Goal: Task Accomplishment & Management: Manage account settings

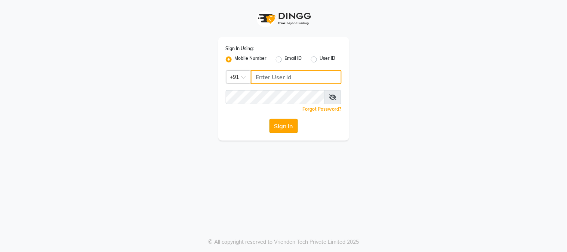
type input "2040036060"
click at [275, 128] on button "Sign In" at bounding box center [284, 126] width 28 height 14
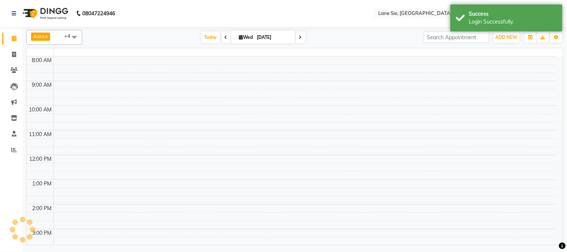
select select "en"
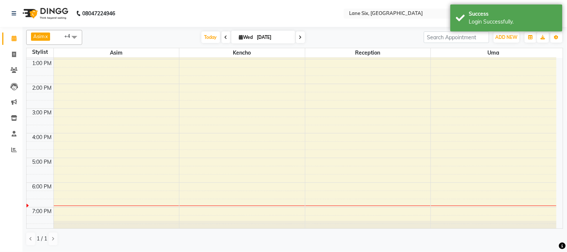
scroll to position [102, 0]
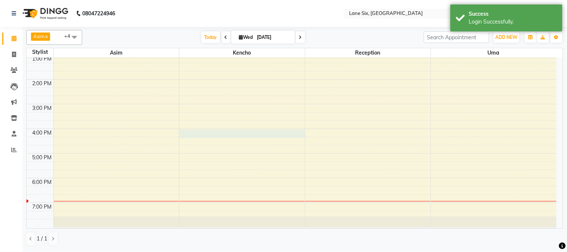
click at [272, 134] on div "9:00 AM 10:00 AM 11:00 AM 12:00 PM 1:00 PM 2:00 PM 3:00 PM 4:00 PM 5:00 PM 6:00…" at bounding box center [292, 91] width 530 height 271
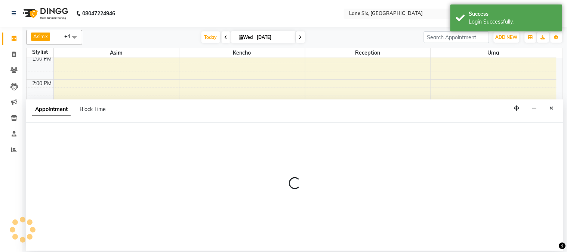
select select "9818"
select select "960"
select select "tentative"
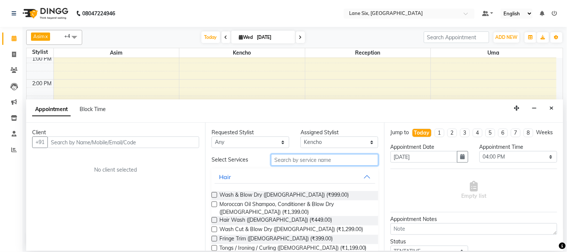
click at [328, 162] on input "text" at bounding box center [324, 160] width 107 height 12
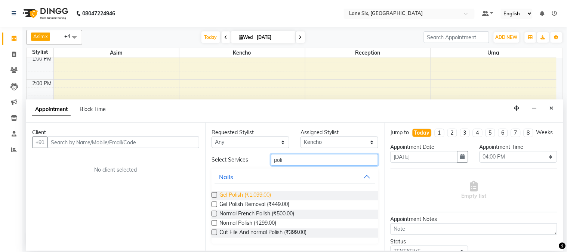
type input "poli"
click at [242, 195] on span "Gel Polish (₹1,099.00)" at bounding box center [246, 195] width 52 height 9
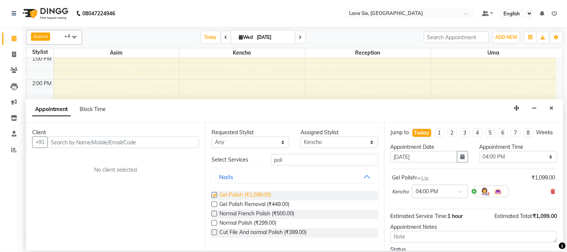
checkbox input "false"
click at [320, 140] on select "Select Archana Asim [PERSON_NAME] Reception Uma" at bounding box center [340, 143] width 78 height 12
select select "10217"
click at [301, 137] on select "Select Archana Asim [PERSON_NAME] Reception Uma" at bounding box center [340, 143] width 78 height 12
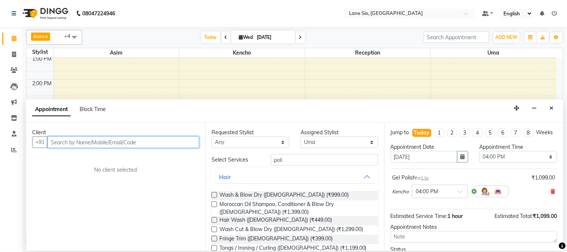
click at [169, 141] on input "text" at bounding box center [124, 143] width 152 height 12
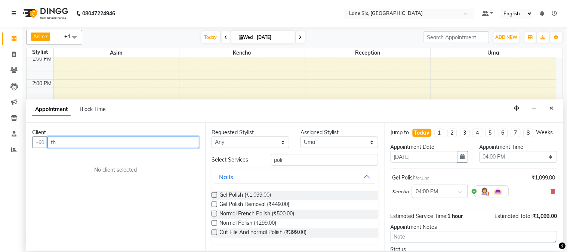
type input "t"
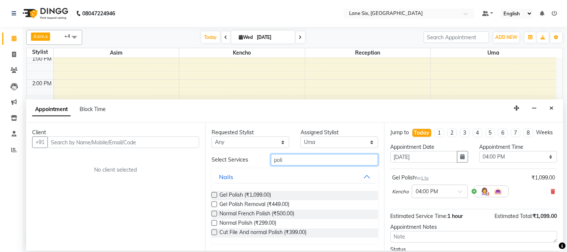
click at [298, 158] on input "poli" at bounding box center [324, 160] width 107 height 12
type input "p"
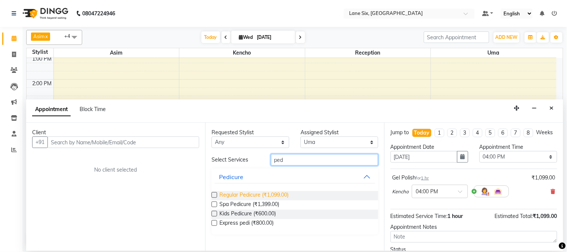
type input "ped"
click at [272, 193] on span "Regular Pedicure (₹1,099.00)" at bounding box center [254, 195] width 69 height 9
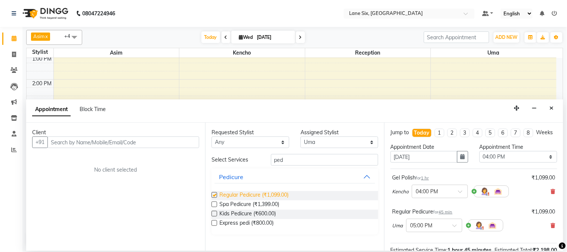
checkbox input "false"
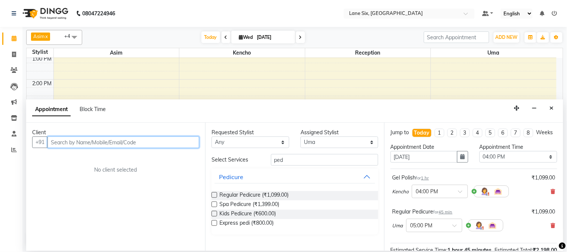
click at [149, 142] on input "text" at bounding box center [124, 143] width 152 height 12
type input "8983557908"
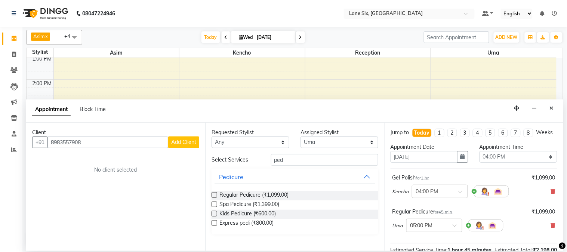
click at [189, 147] on button "Add Client" at bounding box center [183, 143] width 31 height 12
select select "22"
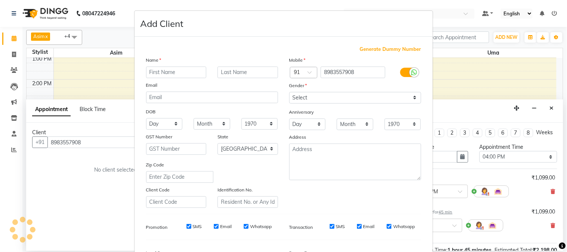
click at [189, 147] on div "Name Email DOB Day 01 02 03 04 05 06 07 08 09 10 11 12 13 14 15 16 17 18 19 20 …" at bounding box center [212, 132] width 143 height 152
click at [184, 70] on input "text" at bounding box center [176, 73] width 61 height 12
type input "client"
click at [336, 101] on div "Mobile Country Code × 91 8983557908 Gender Select [DEMOGRAPHIC_DATA] [DEMOGRAPH…" at bounding box center [355, 132] width 143 height 152
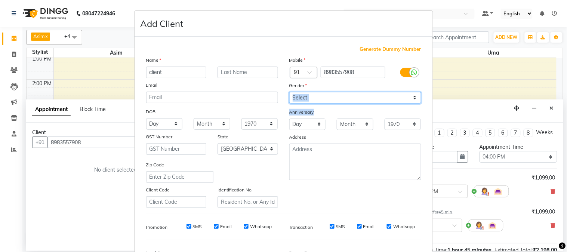
click at [336, 101] on select "Select [DEMOGRAPHIC_DATA] [DEMOGRAPHIC_DATA] Other Prefer Not To Say" at bounding box center [356, 98] width 132 height 12
select select "[DEMOGRAPHIC_DATA]"
click at [290, 92] on select "Select [DEMOGRAPHIC_DATA] [DEMOGRAPHIC_DATA] Other Prefer Not To Say" at bounding box center [356, 98] width 132 height 12
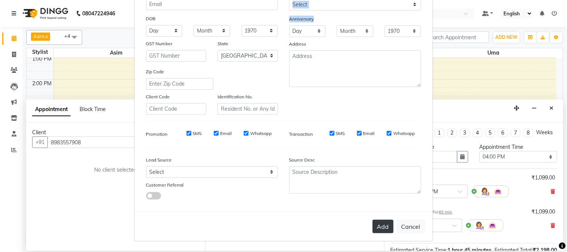
click at [382, 225] on button "Add" at bounding box center [383, 226] width 21 height 13
select select
select select "null"
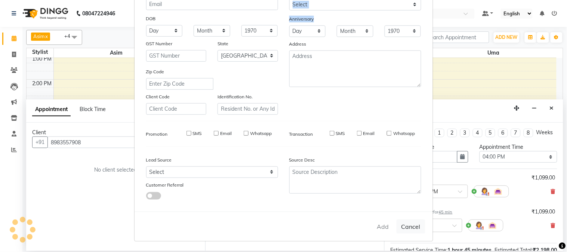
select select
checkbox input "false"
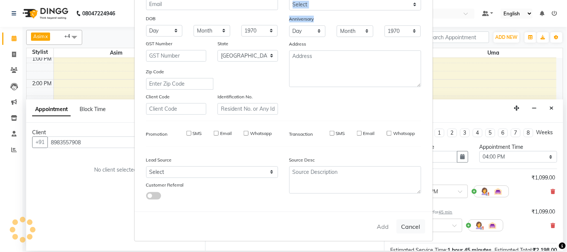
checkbox input "false"
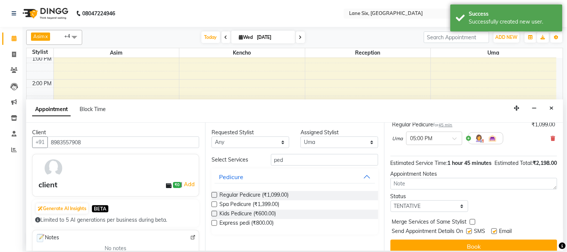
scroll to position [110, 0]
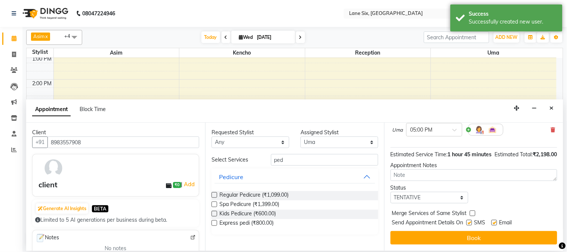
click at [497, 221] on label at bounding box center [495, 223] width 6 height 6
click at [497, 221] on input "checkbox" at bounding box center [494, 223] width 5 height 5
checkbox input "false"
click at [466, 224] on div "Send Appointment Details On SMS Email" at bounding box center [474, 223] width 165 height 9
click at [470, 225] on label at bounding box center [470, 223] width 6 height 6
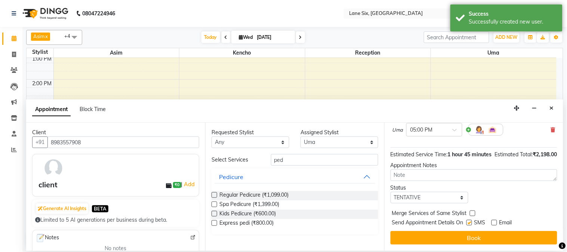
click at [470, 225] on input "checkbox" at bounding box center [469, 223] width 5 height 5
checkbox input "false"
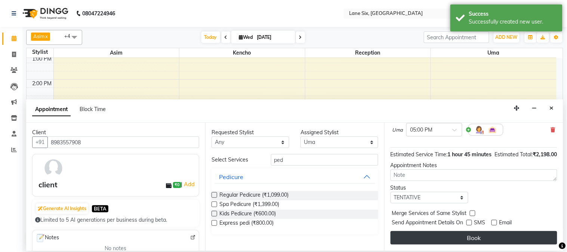
click at [469, 238] on button "Book" at bounding box center [474, 237] width 167 height 13
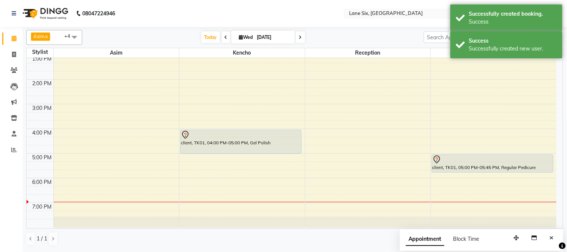
click at [248, 189] on div "9:00 AM 10:00 AM 11:00 AM 12:00 PM 1:00 PM 2:00 PM 3:00 PM 4:00 PM 5:00 PM 6:00…" at bounding box center [292, 91] width 530 height 271
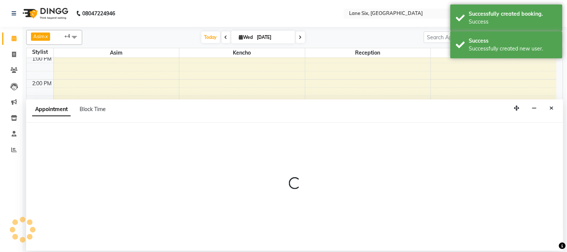
select select "9818"
select select "1095"
select select "tentative"
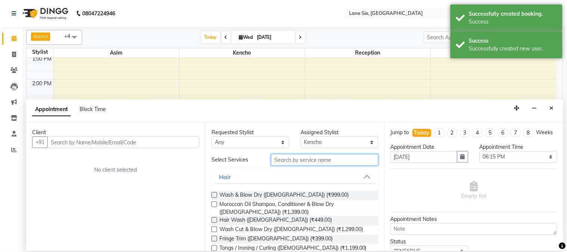
click at [328, 161] on input "text" at bounding box center [324, 160] width 107 height 12
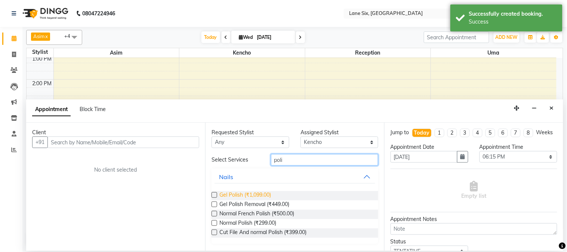
type input "poli"
click at [249, 192] on span "Gel Polish (₹1,099.00)" at bounding box center [246, 195] width 52 height 9
checkbox input "false"
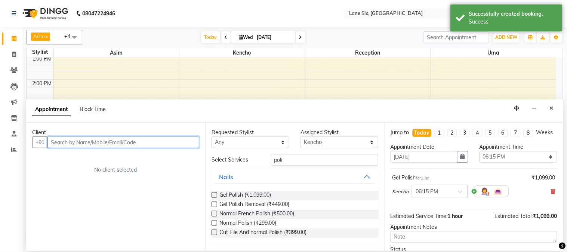
click at [174, 140] on input "text" at bounding box center [124, 143] width 152 height 12
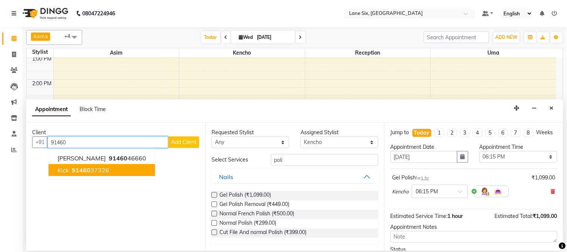
click at [95, 168] on ngb-highlight "91460 37326" at bounding box center [89, 169] width 39 height 7
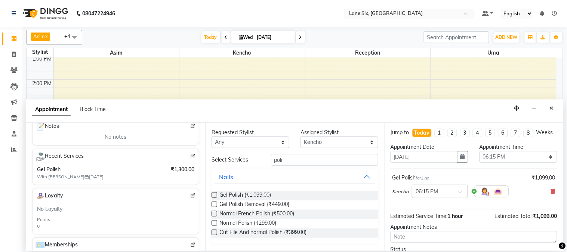
scroll to position [68, 0]
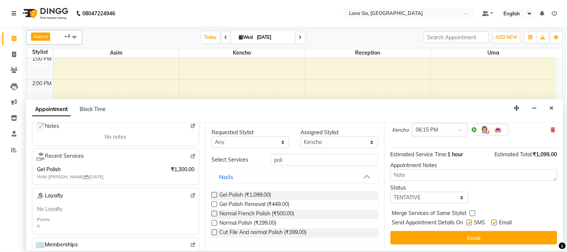
type input "9146037326"
click at [495, 222] on label at bounding box center [495, 223] width 6 height 6
click at [495, 222] on input "checkbox" at bounding box center [494, 223] width 5 height 5
checkbox input "false"
click at [469, 223] on label at bounding box center [470, 223] width 6 height 6
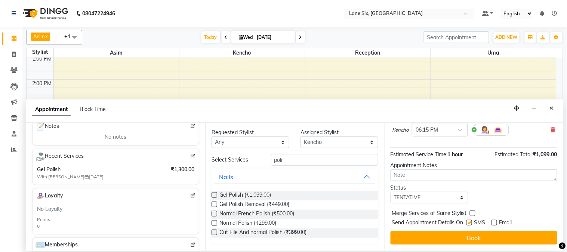
click at [469, 223] on input "checkbox" at bounding box center [469, 223] width 5 height 5
checkbox input "false"
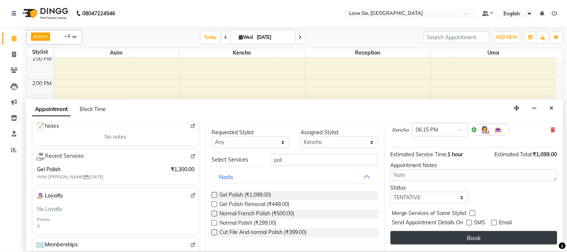
click at [469, 242] on button "Book" at bounding box center [474, 237] width 167 height 13
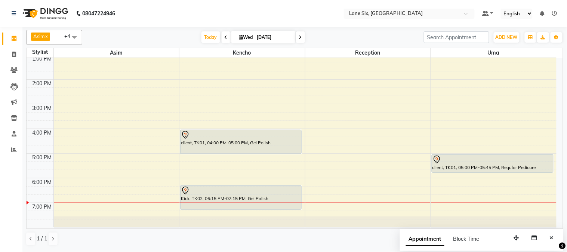
click at [245, 35] on span "Wed" at bounding box center [247, 37] width 18 height 6
select select "9"
select select "2025"
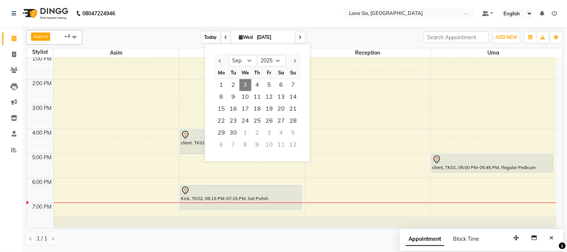
click at [212, 35] on span "Today" at bounding box center [211, 37] width 19 height 12
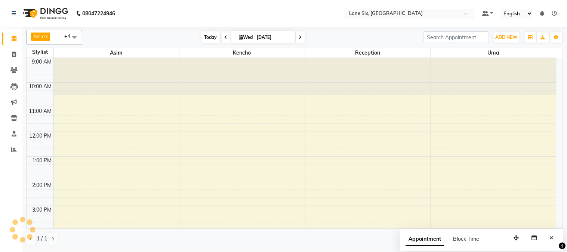
scroll to position [102, 0]
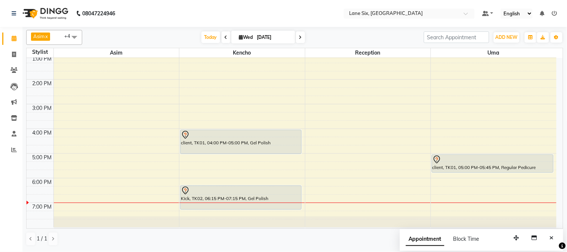
click at [244, 37] on span "Wed" at bounding box center [247, 37] width 18 height 6
select select "9"
select select "2025"
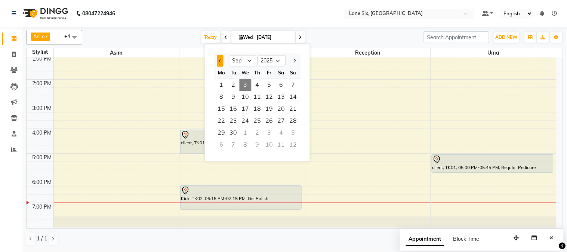
click at [220, 59] on span "Previous month" at bounding box center [220, 60] width 3 height 3
select select "8"
click at [12, 52] on icon at bounding box center [14, 55] width 4 height 6
select select "664"
select select "service"
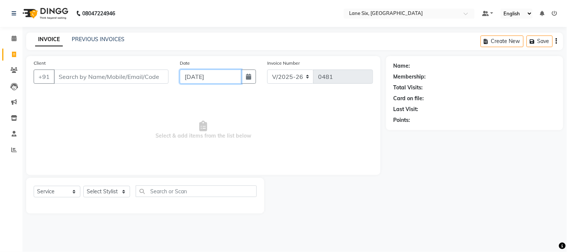
click at [234, 79] on input "[DATE]" at bounding box center [211, 77] width 62 height 14
select select "9"
select select "2025"
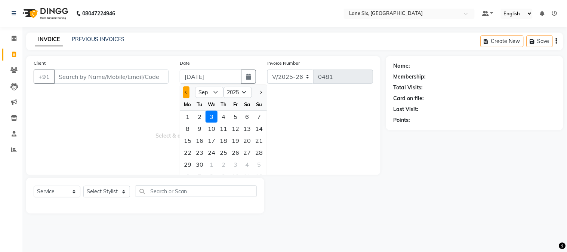
click at [188, 92] on button "Previous month" at bounding box center [186, 92] width 6 height 12
select select "8"
click at [200, 138] on div "12" at bounding box center [200, 141] width 12 height 12
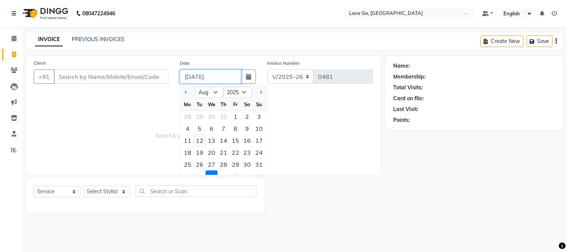
type input "[DATE]"
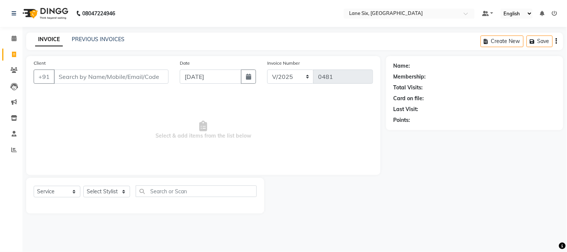
click at [566, 162] on div "Name: Membership: Total Visits: Card on file: Last Visit: Points:" at bounding box center [477, 134] width 183 height 157
click at [12, 52] on icon at bounding box center [14, 55] width 4 height 6
select select "service"
select select "664"
type input "0481"
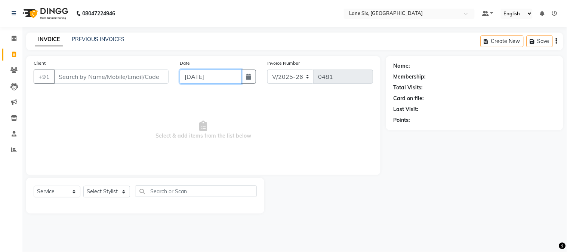
click at [196, 77] on input "[DATE]" at bounding box center [211, 77] width 62 height 14
select select "9"
select select "2025"
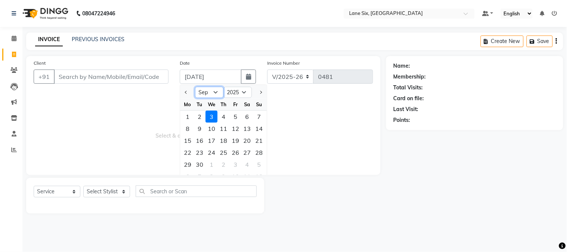
click at [200, 91] on select "Jan Feb Mar Apr May Jun [DATE] Aug Sep Oct Nov Dec" at bounding box center [209, 92] width 28 height 11
select select "8"
click at [195, 87] on select "Jan Feb Mar Apr May Jun [DATE] Aug Sep Oct Nov Dec" at bounding box center [209, 92] width 28 height 11
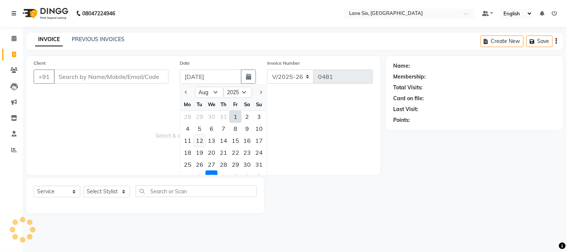
click at [199, 140] on div "12" at bounding box center [200, 141] width 12 height 12
type input "[DATE]"
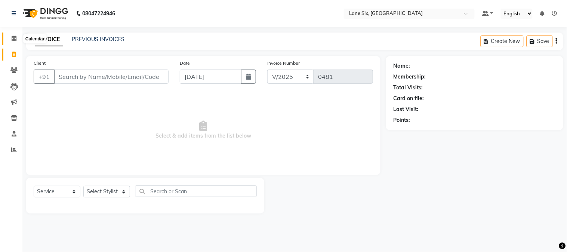
click at [12, 35] on span at bounding box center [13, 38] width 13 height 9
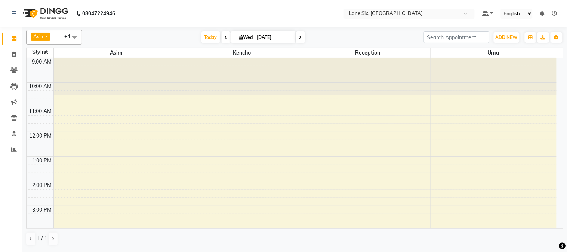
click at [239, 37] on icon at bounding box center [241, 37] width 4 height 5
select select "9"
select select "2025"
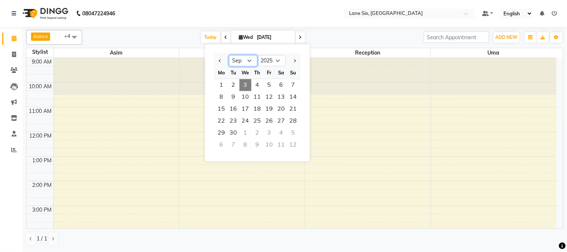
click at [237, 58] on select "Jan Feb Mar Apr May Jun [DATE] Aug Sep Oct Nov Dec" at bounding box center [243, 60] width 28 height 11
select select "8"
click at [229, 55] on select "Jan Feb Mar Apr May Jun [DATE] Aug Sep Oct Nov Dec" at bounding box center [243, 60] width 28 height 11
click at [233, 109] on span "12" at bounding box center [234, 109] width 12 height 12
type input "[DATE]"
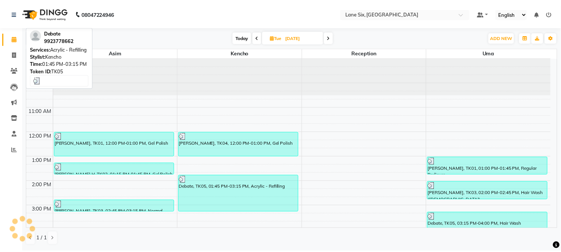
scroll to position [102, 0]
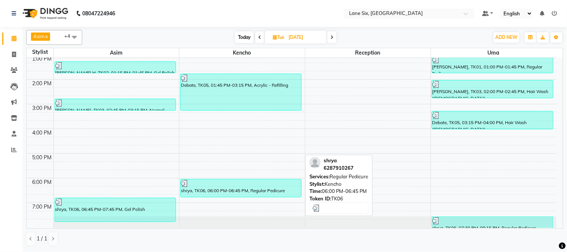
click at [251, 190] on div "shrya, TK06, 06:00 PM-06:45 PM, Regular Pedicure" at bounding box center [241, 189] width 121 height 18
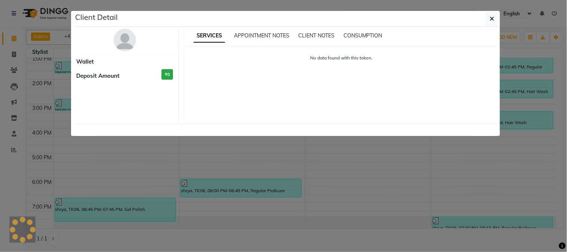
select select "3"
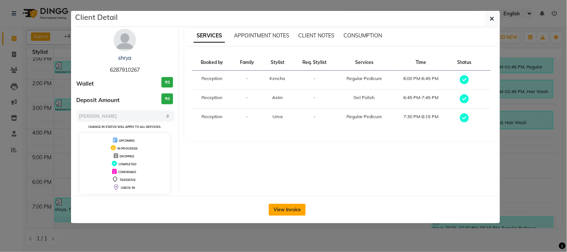
click at [281, 209] on button "View Invoice" at bounding box center [287, 210] width 37 height 12
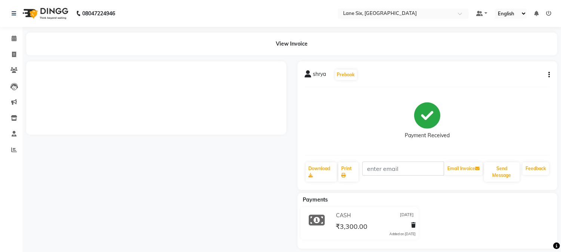
click at [548, 73] on button "button" at bounding box center [548, 75] width 4 height 8
click at [550, 75] on div "shrya Prebook Payment Received Download Print Email Invoice Send Message Feedba…" at bounding box center [428, 125] width 260 height 129
click at [503, 84] on div "Edit Invoice" at bounding box center [512, 83] width 51 height 9
select select "service"
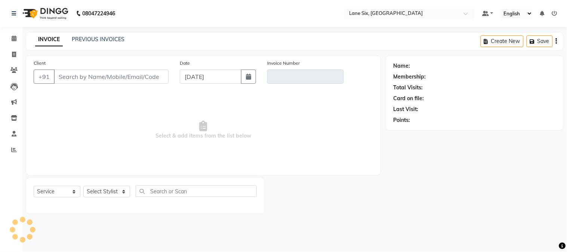
click at [500, 83] on div "Name: Membership: Total Visits: Card on file: Last Visit: Points:" at bounding box center [475, 91] width 162 height 65
type input "6287910267"
type input "V/2025-26/0428"
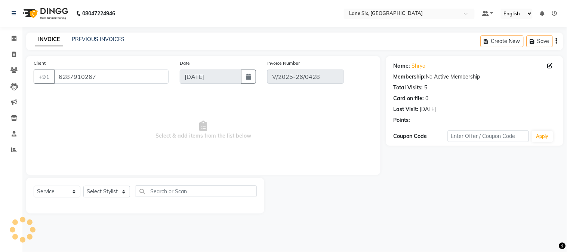
type input "[DATE]"
select select "select"
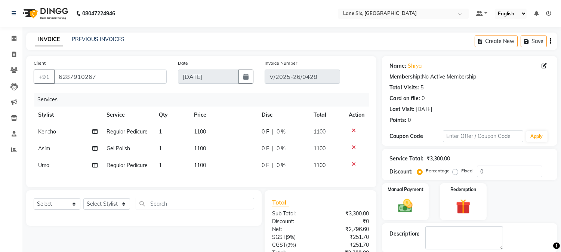
click at [216, 129] on td "1100" at bounding box center [224, 131] width 68 height 17
select select "9818"
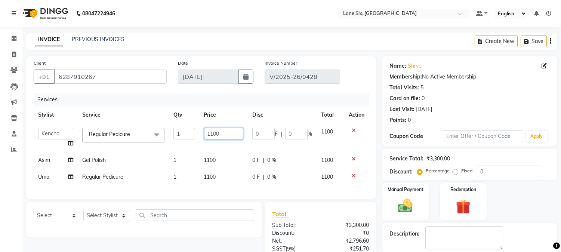
click at [224, 134] on input "1100" at bounding box center [223, 134] width 39 height 12
type input "1"
type input "100"
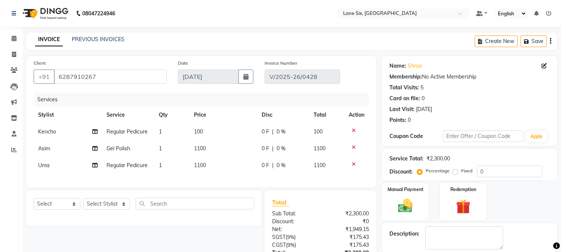
click at [222, 159] on tbody "Kencho Regular Pedicure 1 100 0 F | 0 % 100 Asim Gel Polish 1 1100 0 F | 0 % 11…" at bounding box center [202, 148] width 336 height 50
click at [219, 147] on td "1100" at bounding box center [224, 148] width 68 height 17
select select "9819"
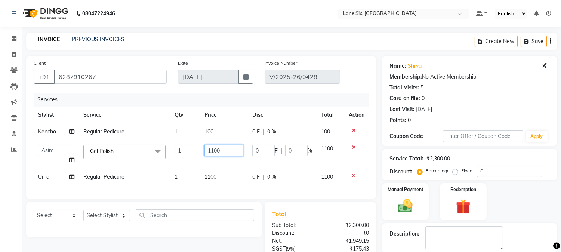
click at [224, 147] on input "1100" at bounding box center [224, 151] width 39 height 12
type input "100"
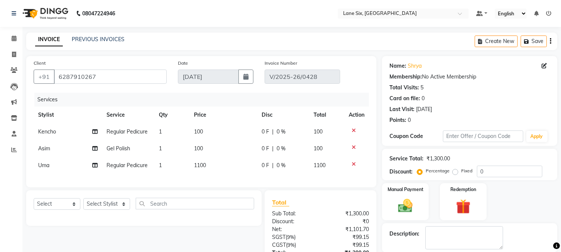
click at [229, 171] on td "1100" at bounding box center [224, 165] width 68 height 17
select select "10217"
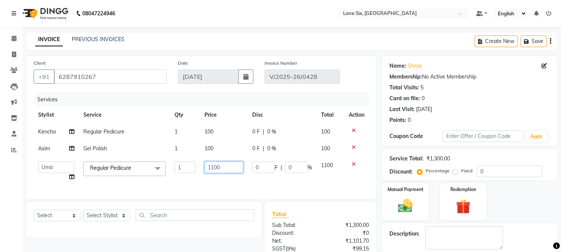
click at [227, 163] on input "1100" at bounding box center [224, 168] width 39 height 12
type input "100"
click at [403, 199] on img at bounding box center [406, 206] width 25 height 18
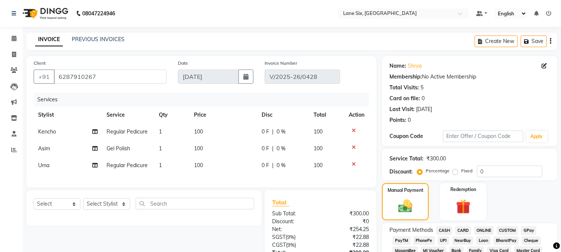
scroll to position [221, 0]
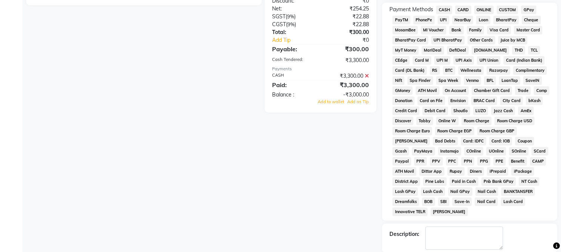
click at [369, 79] on icon at bounding box center [367, 75] width 4 height 5
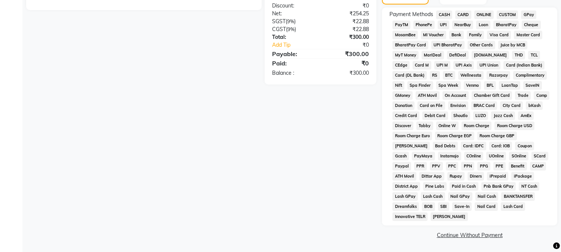
scroll to position [217, 0]
click at [446, 12] on span "CASH" at bounding box center [445, 14] width 16 height 9
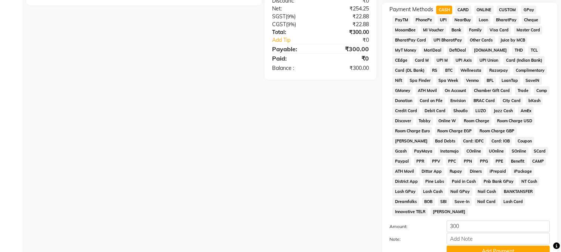
scroll to position [257, 0]
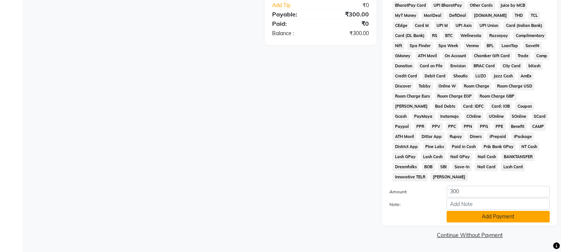
click at [496, 216] on button "Add Payment" at bounding box center [498, 217] width 103 height 12
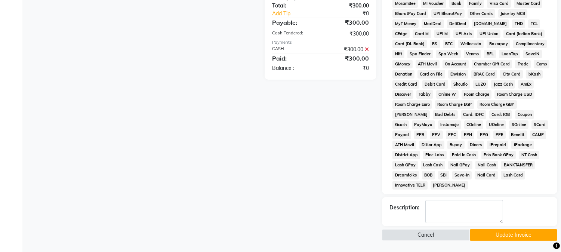
click at [495, 233] on button "Update Invoice" at bounding box center [514, 235] width 88 height 12
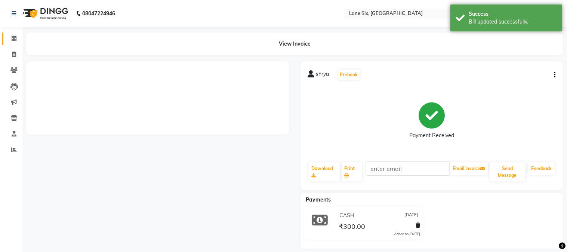
click at [14, 39] on icon at bounding box center [14, 39] width 5 height 6
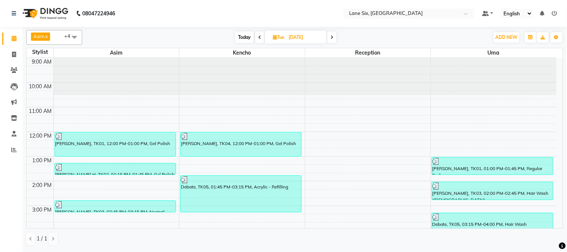
click at [242, 34] on span "Today" at bounding box center [244, 37] width 19 height 12
type input "[DATE]"
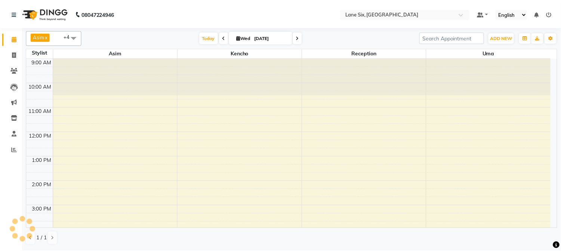
scroll to position [102, 0]
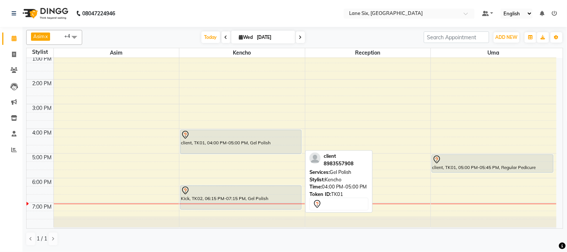
click at [236, 150] on div "client, TK01, 04:00 PM-05:00 PM, Gel Polish" at bounding box center [241, 142] width 121 height 24
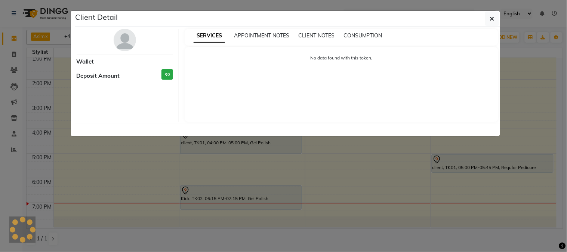
select select "7"
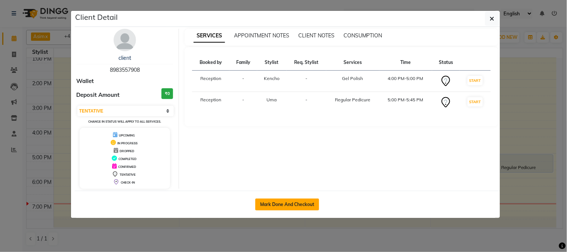
click at [293, 199] on button "Mark Done And Checkout" at bounding box center [287, 205] width 64 height 12
select select "service"
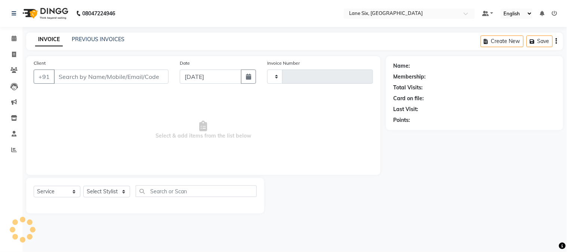
type input "0481"
select select "664"
type input "8983557908"
select select "10217"
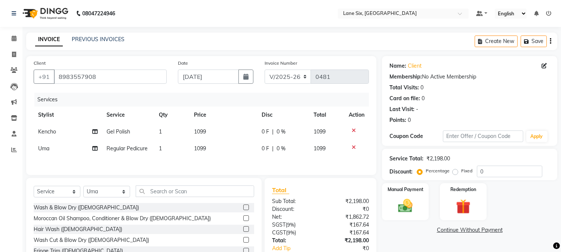
click at [228, 128] on td "1099" at bounding box center [224, 131] width 68 height 17
select select "9818"
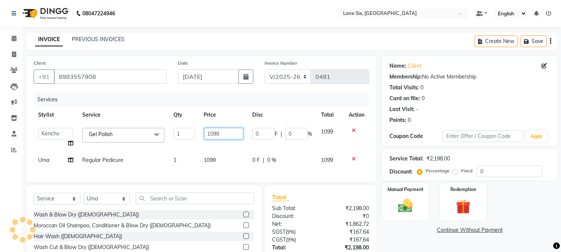
click at [232, 131] on input "1099" at bounding box center [223, 134] width 39 height 12
type input "1100"
click at [232, 152] on td "1099" at bounding box center [224, 160] width 48 height 17
select select "10217"
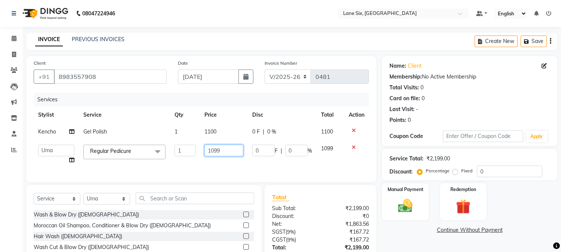
click at [225, 148] on input "1099" at bounding box center [224, 151] width 39 height 12
type input "1100"
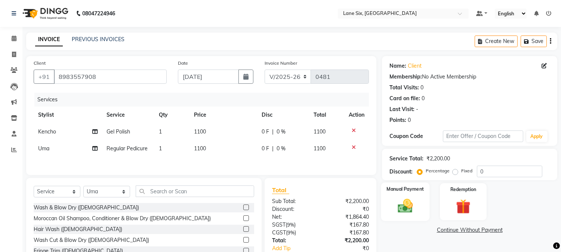
click at [404, 218] on div "Manual Payment" at bounding box center [406, 202] width 49 height 38
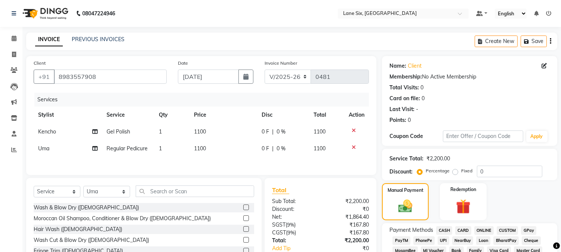
click at [466, 230] on span "CARD" at bounding box center [464, 230] width 16 height 9
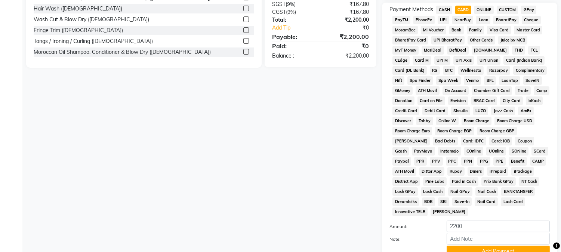
scroll to position [257, 0]
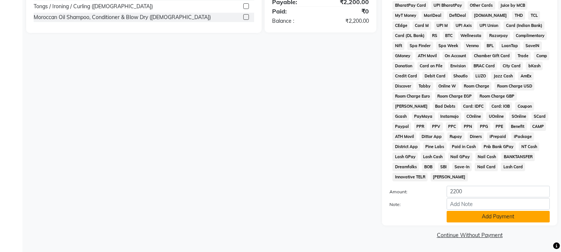
click at [532, 215] on button "Add Payment" at bounding box center [498, 217] width 103 height 12
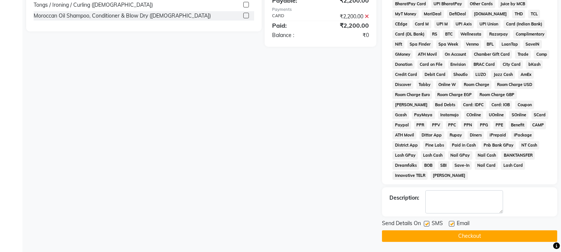
click at [487, 234] on button "Checkout" at bounding box center [469, 236] width 175 height 12
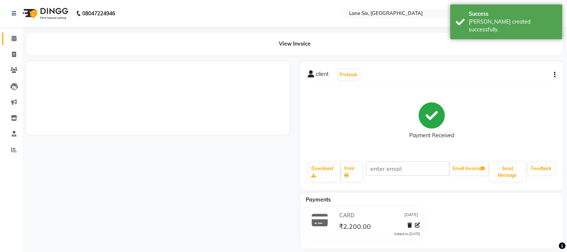
click at [12, 39] on icon at bounding box center [14, 39] width 5 height 6
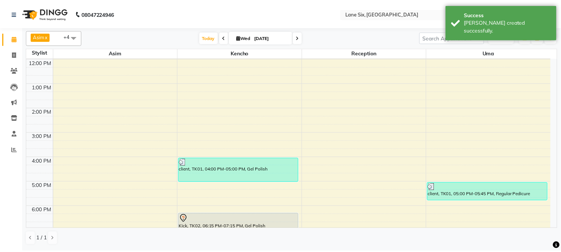
scroll to position [102, 0]
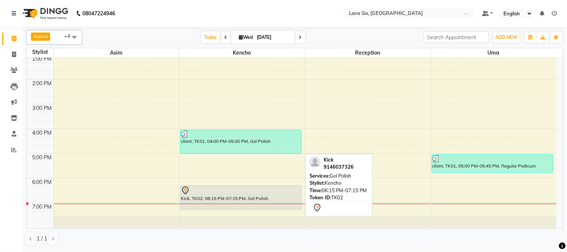
click at [287, 191] on div at bounding box center [241, 190] width 120 height 9
select select "7"
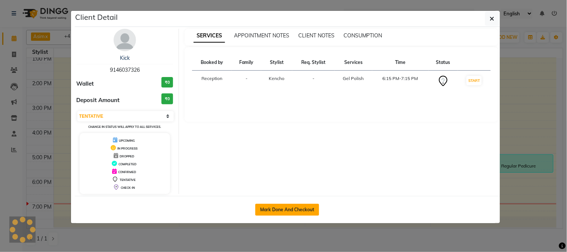
click at [307, 208] on button "Mark Done And Checkout" at bounding box center [287, 210] width 64 height 12
select select "service"
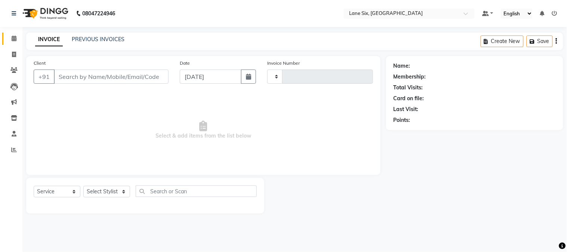
type input "0482"
select select "664"
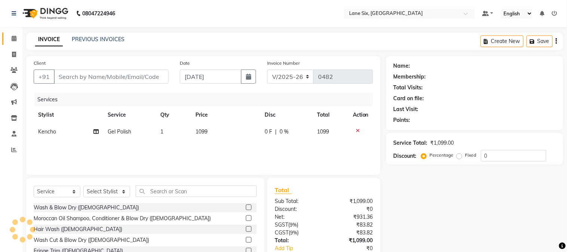
type input "9146037326"
select select "9818"
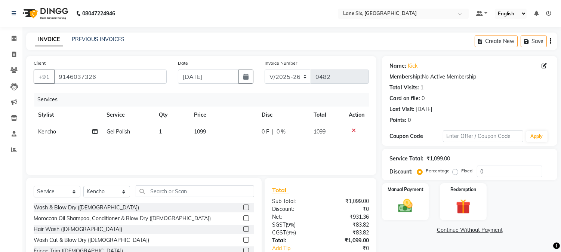
click at [221, 132] on td "1099" at bounding box center [224, 131] width 68 height 17
select select "9818"
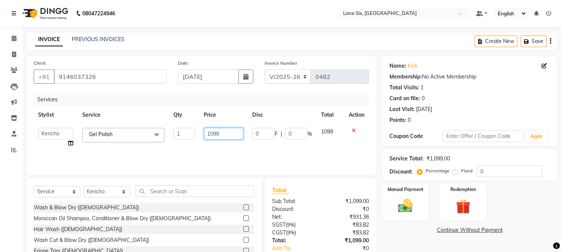
click at [226, 131] on input "1099" at bounding box center [223, 134] width 39 height 12
type input "1500"
click at [403, 209] on img at bounding box center [406, 206] width 25 height 18
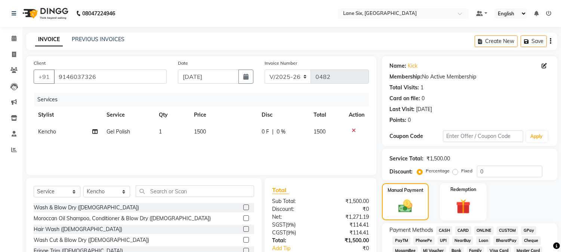
click at [446, 230] on span "CASH" at bounding box center [445, 230] width 16 height 9
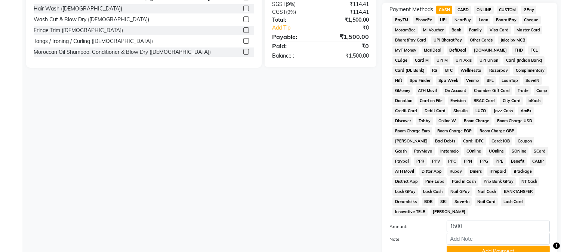
scroll to position [257, 0]
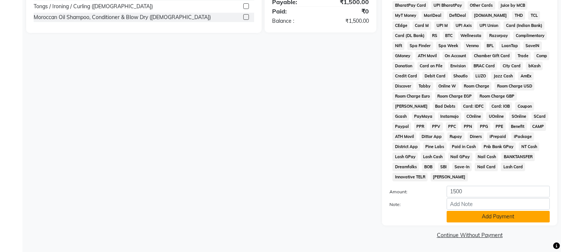
click at [514, 218] on button "Add Payment" at bounding box center [498, 217] width 103 height 12
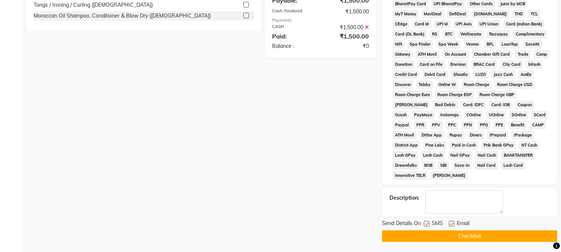
click at [496, 232] on button "Checkout" at bounding box center [469, 236] width 175 height 12
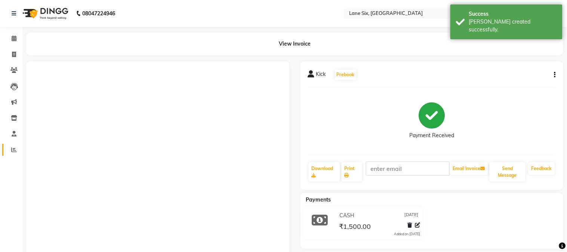
click at [11, 152] on icon at bounding box center [14, 150] width 6 height 6
